Goal: Check status: Check status

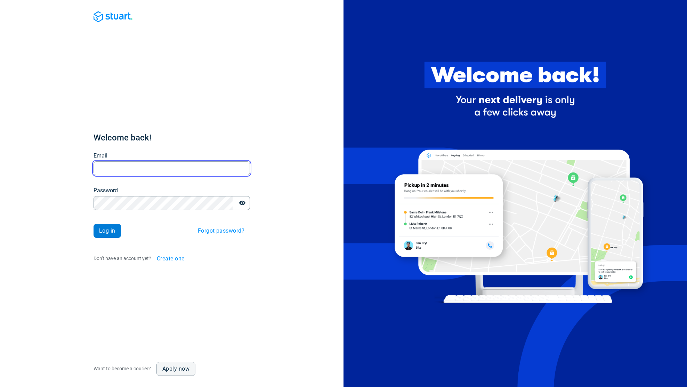
type input "[EMAIL_ADDRESS][PERSON_NAME][DOMAIN_NAME]"
click at [103, 228] on span "Log in" at bounding box center [107, 231] width 16 height 6
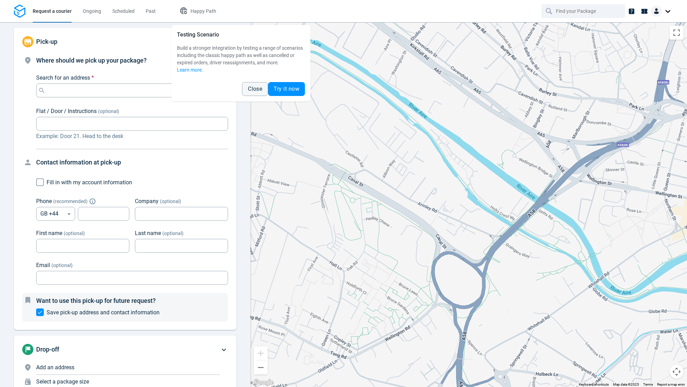
click at [666, 10] on div at bounding box center [662, 11] width 22 height 11
click at [102, 15] on li "Ongoing" at bounding box center [92, 11] width 30 height 22
click at [96, 11] on span "Ongoing" at bounding box center [92, 11] width 18 height 6
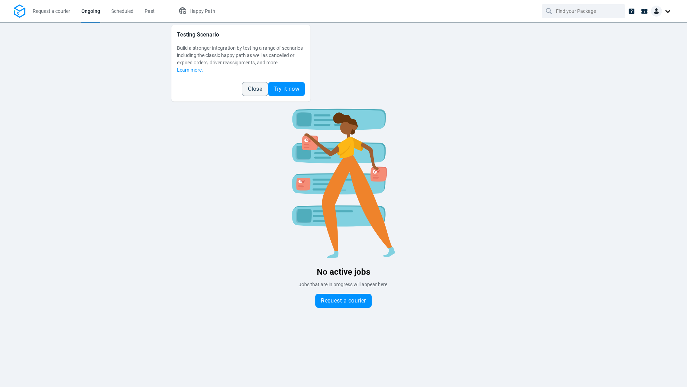
drag, startPoint x: 128, startPoint y: 11, endPoint x: 389, endPoint y: 155, distance: 298.8
click at [128, 11] on span "Scheduled" at bounding box center [122, 11] width 22 height 6
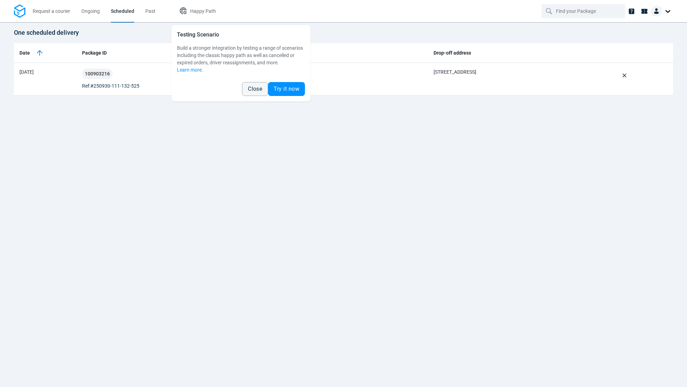
drag, startPoint x: 589, startPoint y: 211, endPoint x: 306, endPoint y: 182, distance: 284.3
click at [589, 211] on div "One scheduled delivery Date Package ID Status Pick-up address Drop-off address …" at bounding box center [343, 204] width 687 height 365
click at [249, 93] on button "Close" at bounding box center [255, 89] width 26 height 14
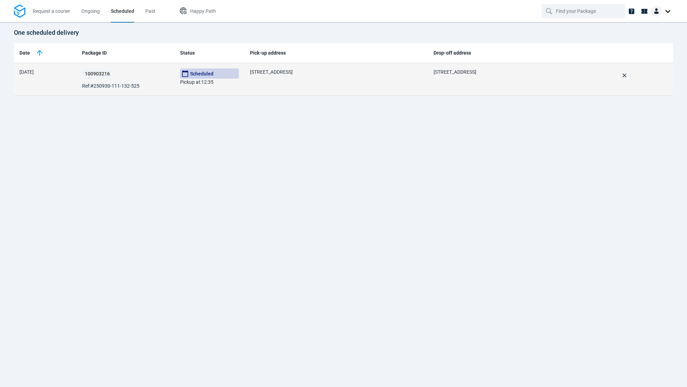
click at [120, 80] on div "100903216 Ref: #250930-111-132-525" at bounding box center [125, 78] width 87 height 21
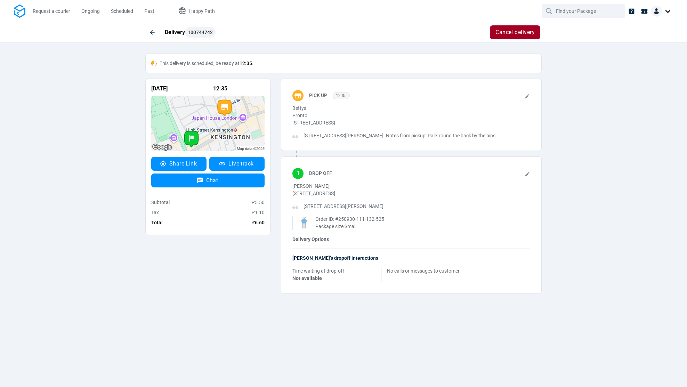
click at [665, 11] on div at bounding box center [662, 11] width 22 height 11
drag, startPoint x: 640, startPoint y: 69, endPoint x: 647, endPoint y: 74, distance: 8.0
click at [643, 71] on span "Log out" at bounding box center [643, 67] width 17 height 7
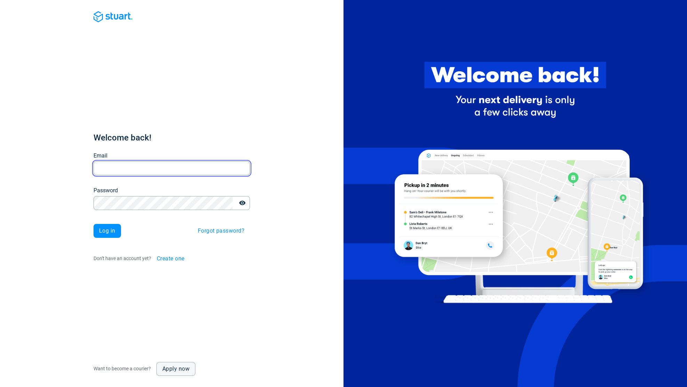
type input "[EMAIL_ADDRESS][PERSON_NAME][DOMAIN_NAME]"
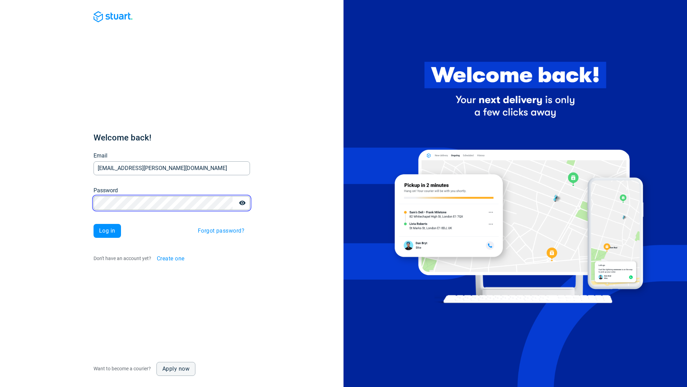
click at [69, 200] on div "Welcome back! Email [EMAIL_ADDRESS][PERSON_NAME][DOMAIN_NAME] Email Password Pa…" at bounding box center [172, 193] width 344 height 387
click at [241, 203] on icon "button" at bounding box center [242, 203] width 7 height 7
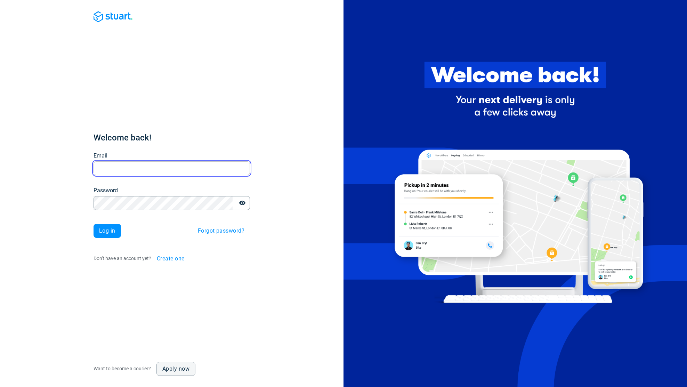
type input "[EMAIL_ADDRESS][PERSON_NAME][DOMAIN_NAME]"
drag, startPoint x: 164, startPoint y: 170, endPoint x: 97, endPoint y: 169, distance: 67.1
click at [97, 169] on input "[EMAIL_ADDRESS][PERSON_NAME][DOMAIN_NAME]" at bounding box center [172, 168] width 156 height 14
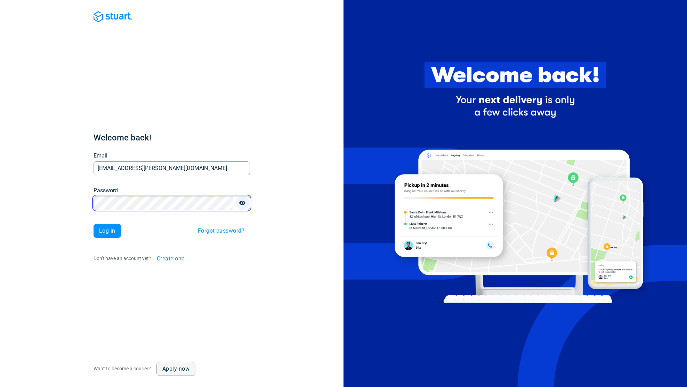
click at [241, 204] on icon "button" at bounding box center [242, 203] width 6 height 5
